Goal: Information Seeking & Learning: Learn about a topic

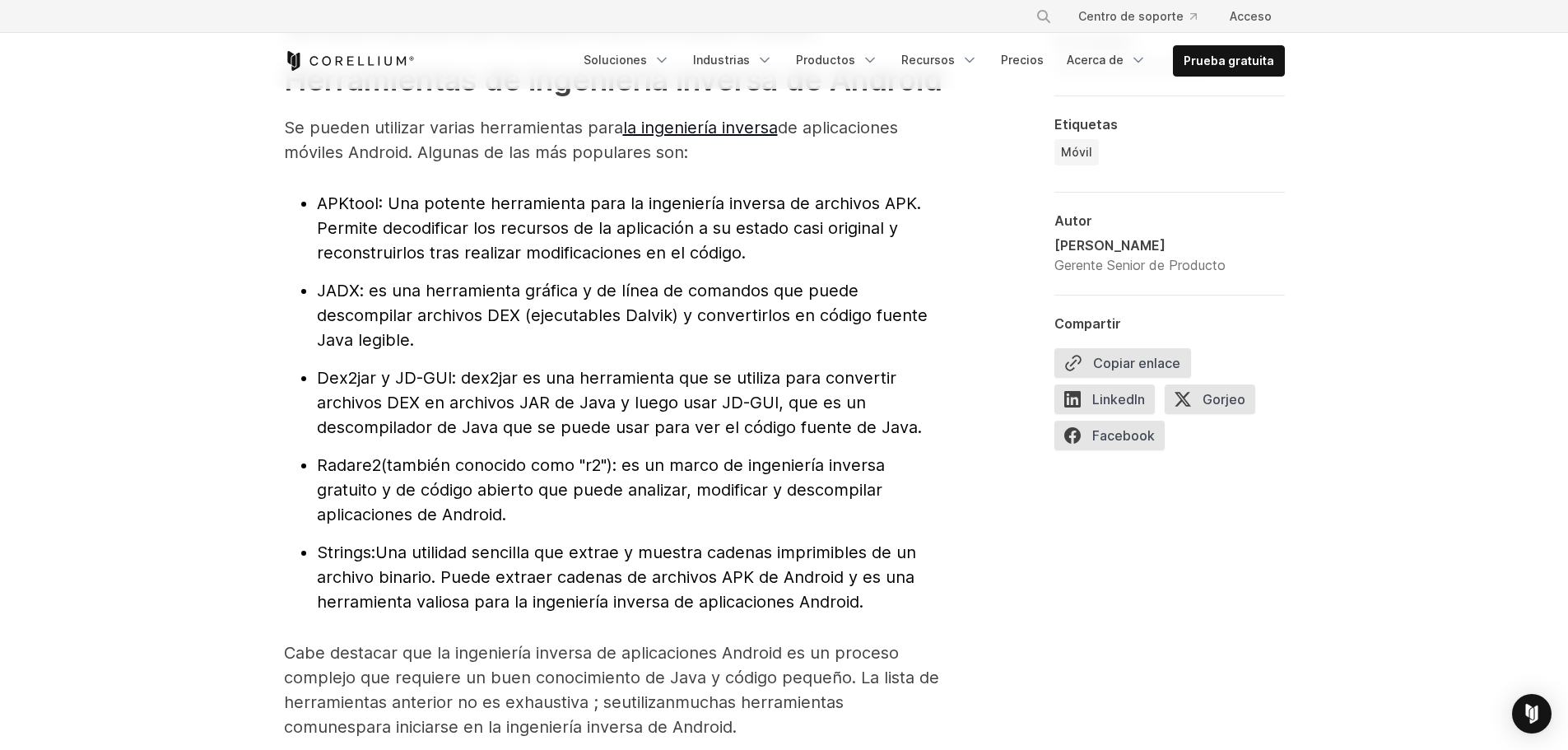
scroll to position [1756, 0]
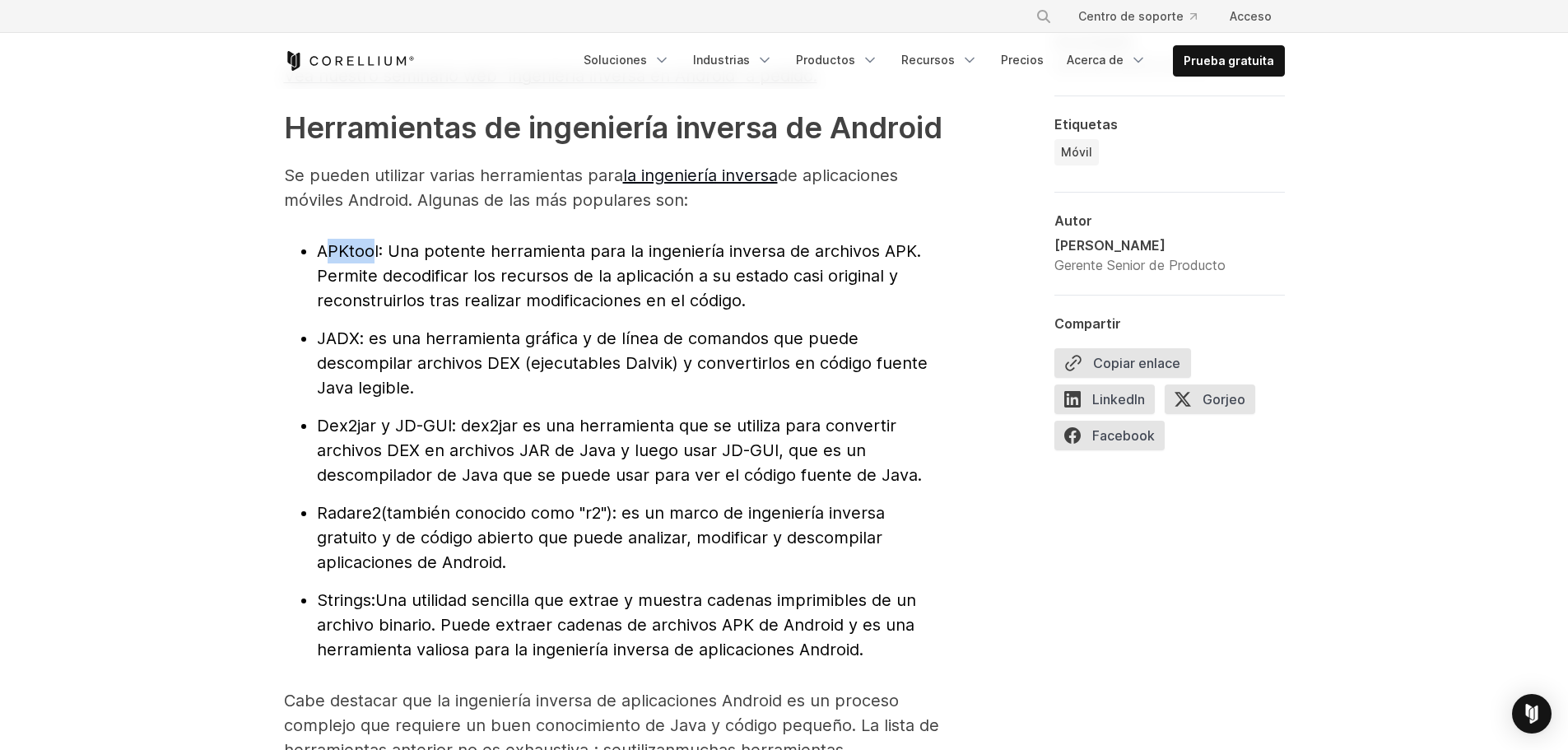
drag, startPoint x: 376, startPoint y: 269, endPoint x: 321, endPoint y: 274, distance: 55.2
click at [324, 261] on font "APKtool" at bounding box center [347, 251] width 62 height 20
click at [375, 261] on font "APKtool" at bounding box center [347, 251] width 62 height 20
drag, startPoint x: 381, startPoint y: 273, endPoint x: 308, endPoint y: 273, distance: 73.0
click at [308, 273] on ul "APKtool : Una potente herramienta para la ingeniería inversa de archivos APK. P…" at bounding box center [613, 450] width 659 height 424
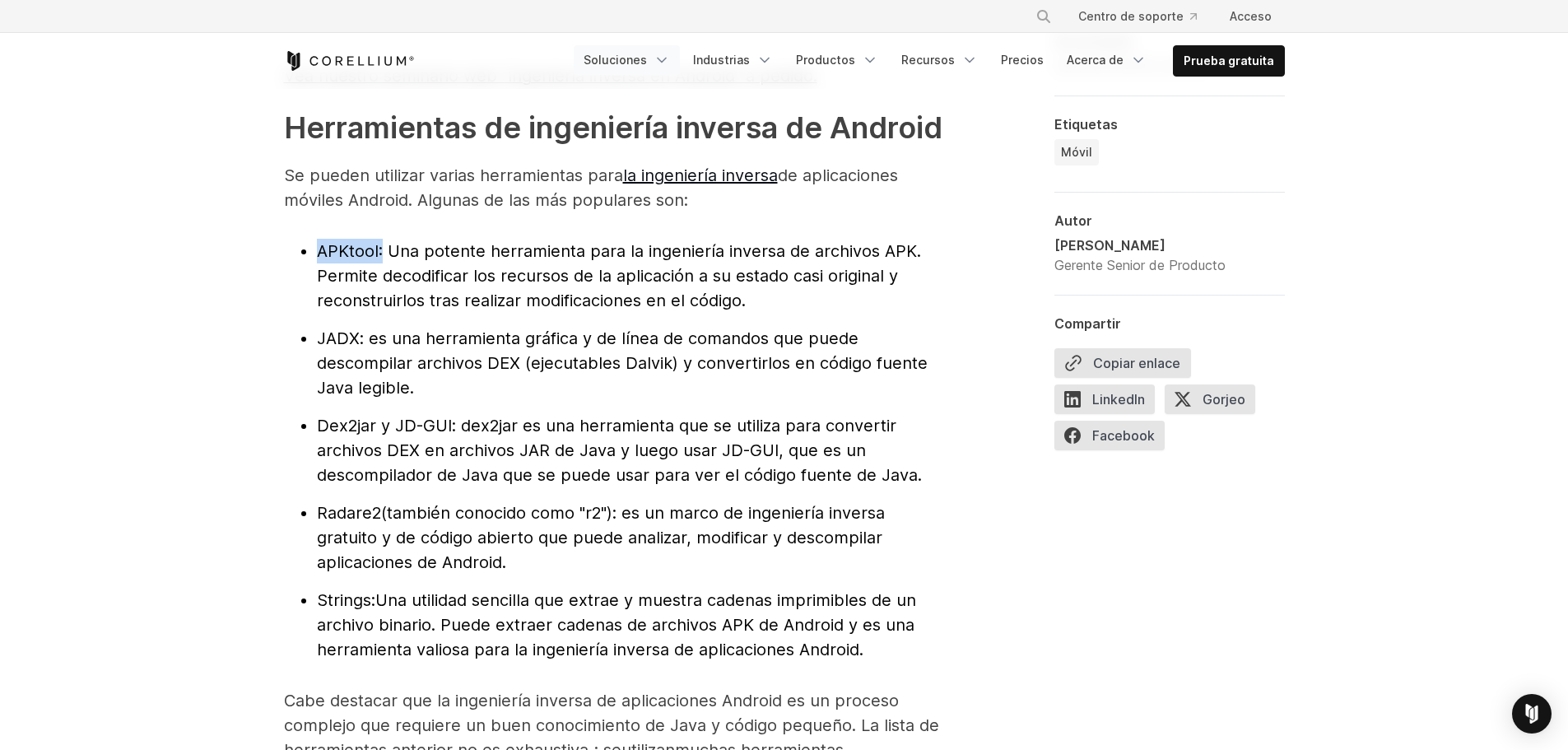
copy li "APKtool"
drag, startPoint x: 318, startPoint y: 443, endPoint x: 375, endPoint y: 443, distance: 57.0
click at [375, 435] on font "Dex2jar y JD-GUI" at bounding box center [383, 425] width 135 height 20
copy font "Dex2jar"
